Goal: Check status

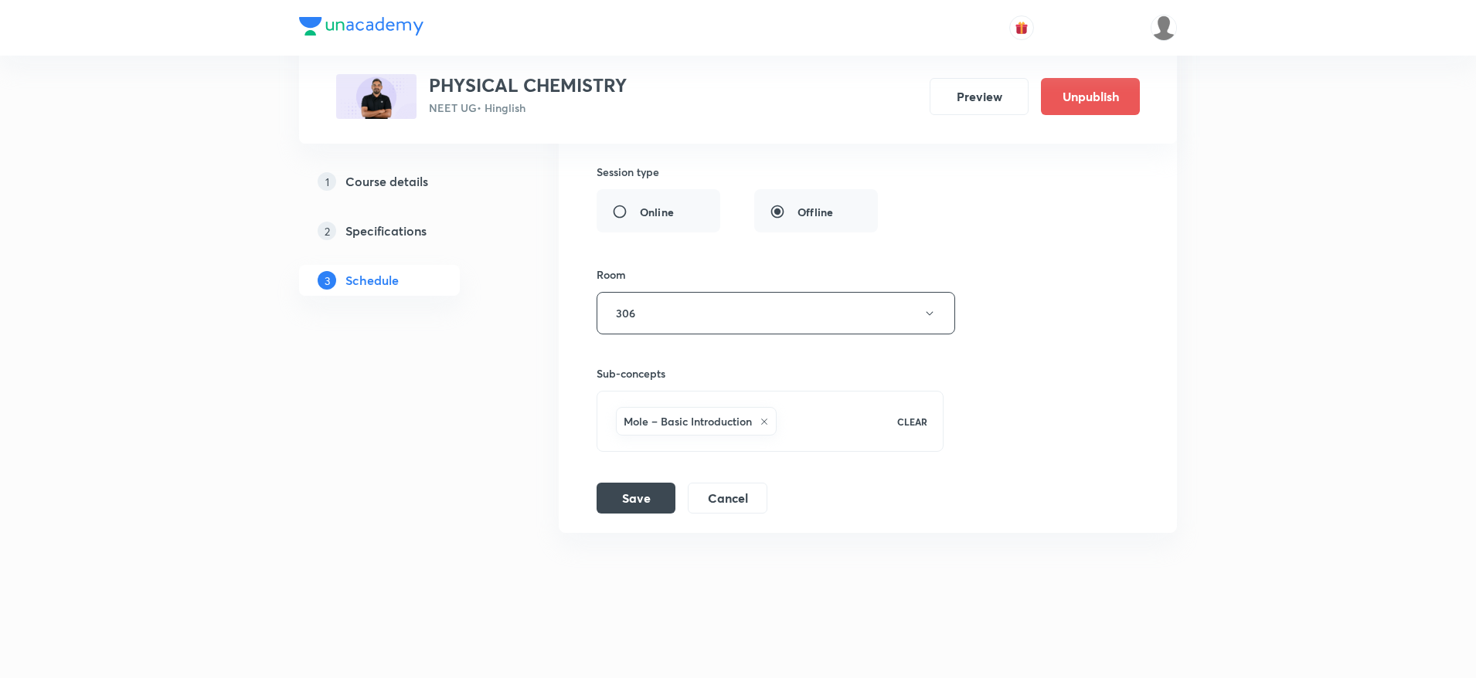
scroll to position [5932, 0]
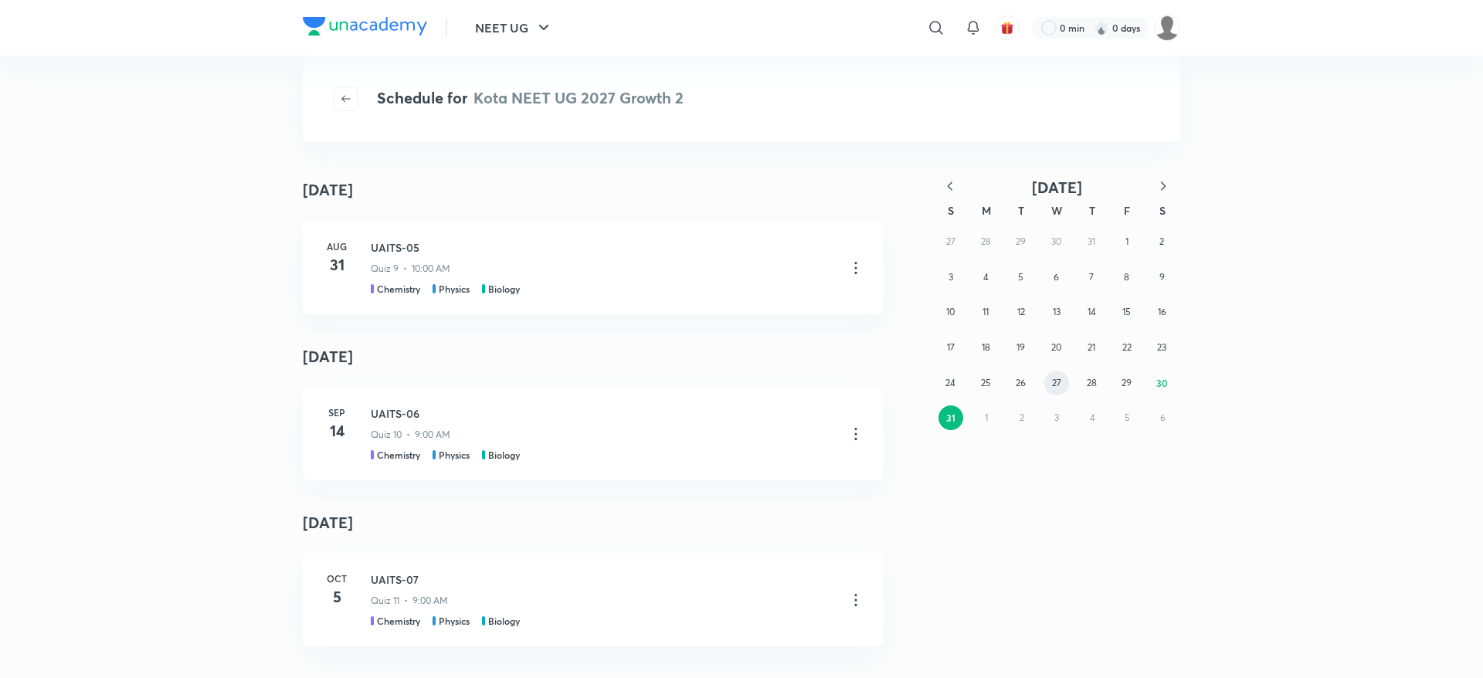
click at [1052, 384] on abbr "27" at bounding box center [1056, 383] width 9 height 12
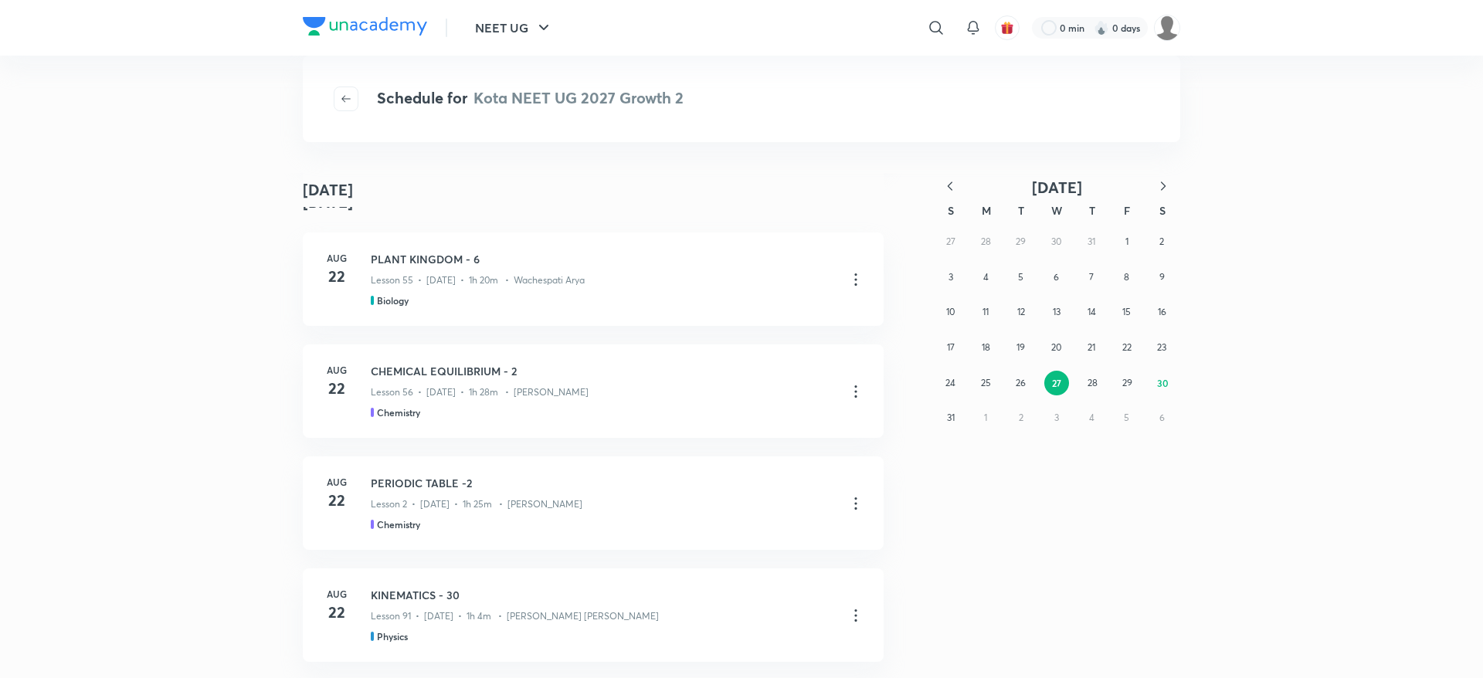
scroll to position [4056, 0]
